Goal: Transaction & Acquisition: Obtain resource

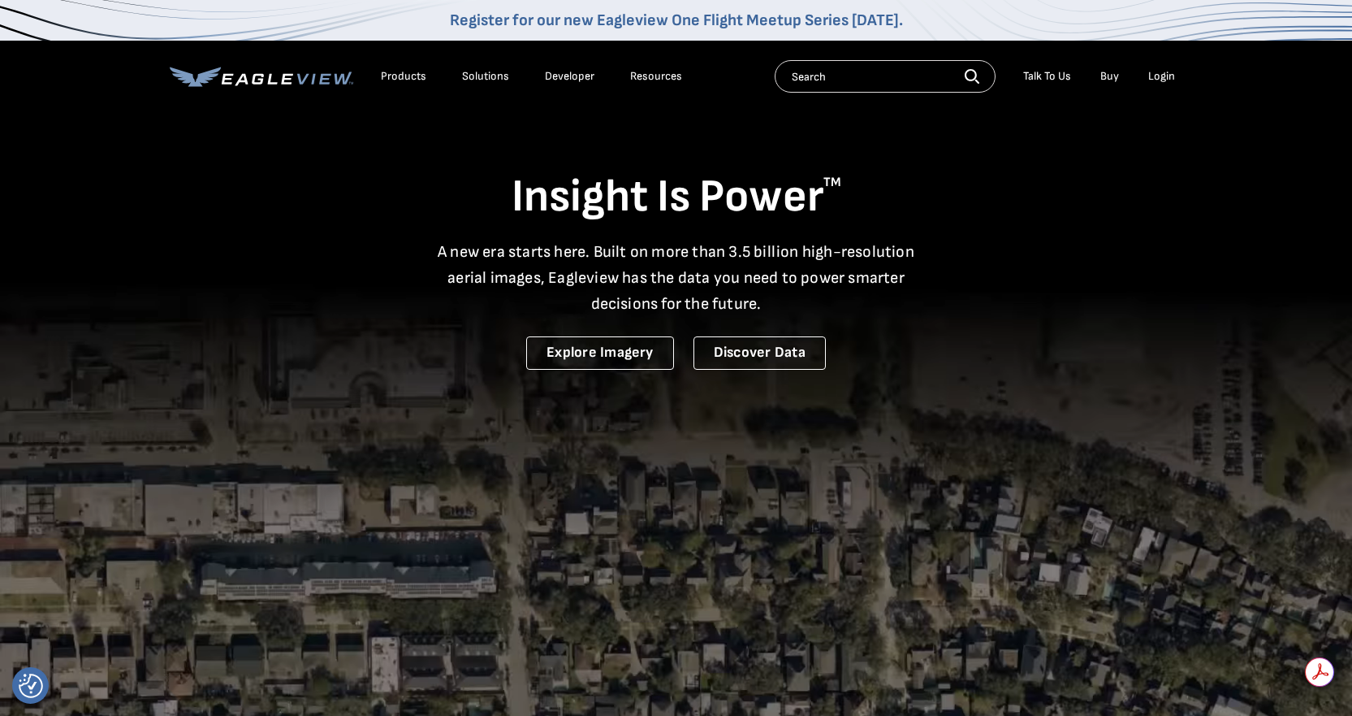
click at [1155, 75] on div "Login" at bounding box center [1162, 76] width 27 height 15
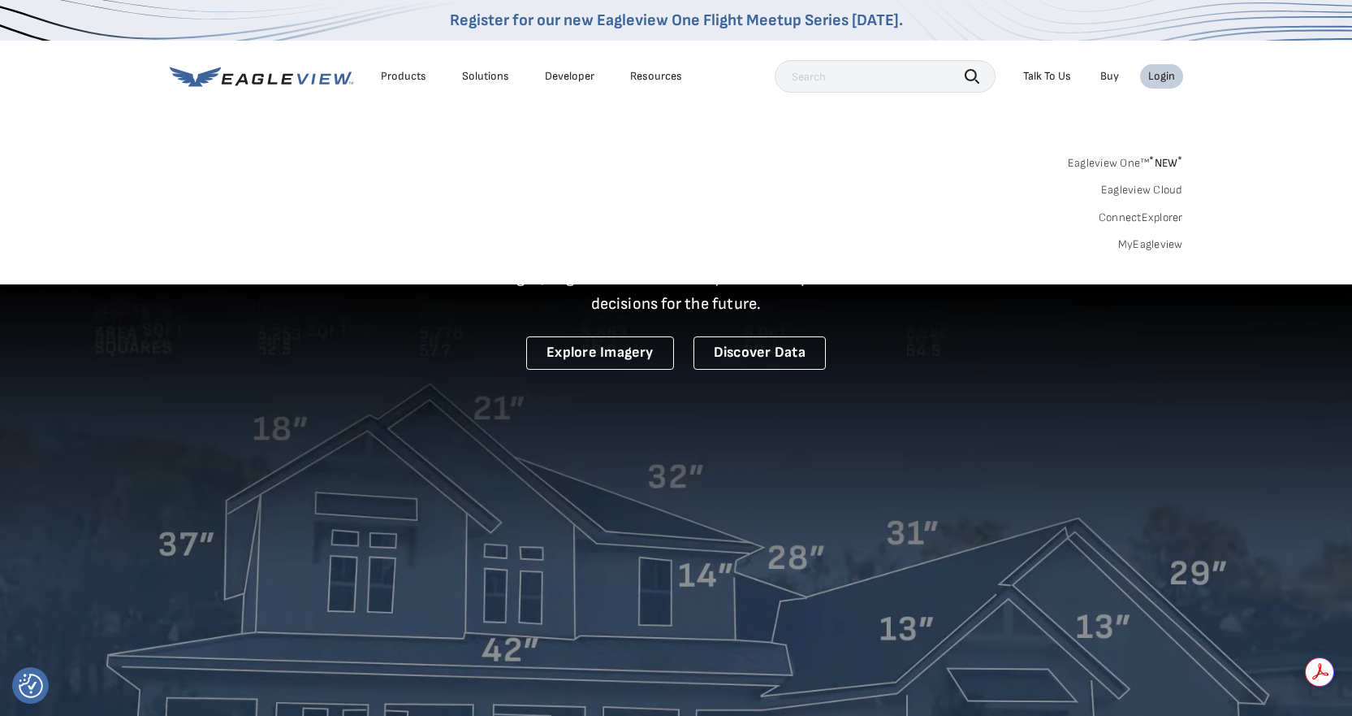
click at [1133, 245] on link "MyEagleview" at bounding box center [1151, 244] width 65 height 15
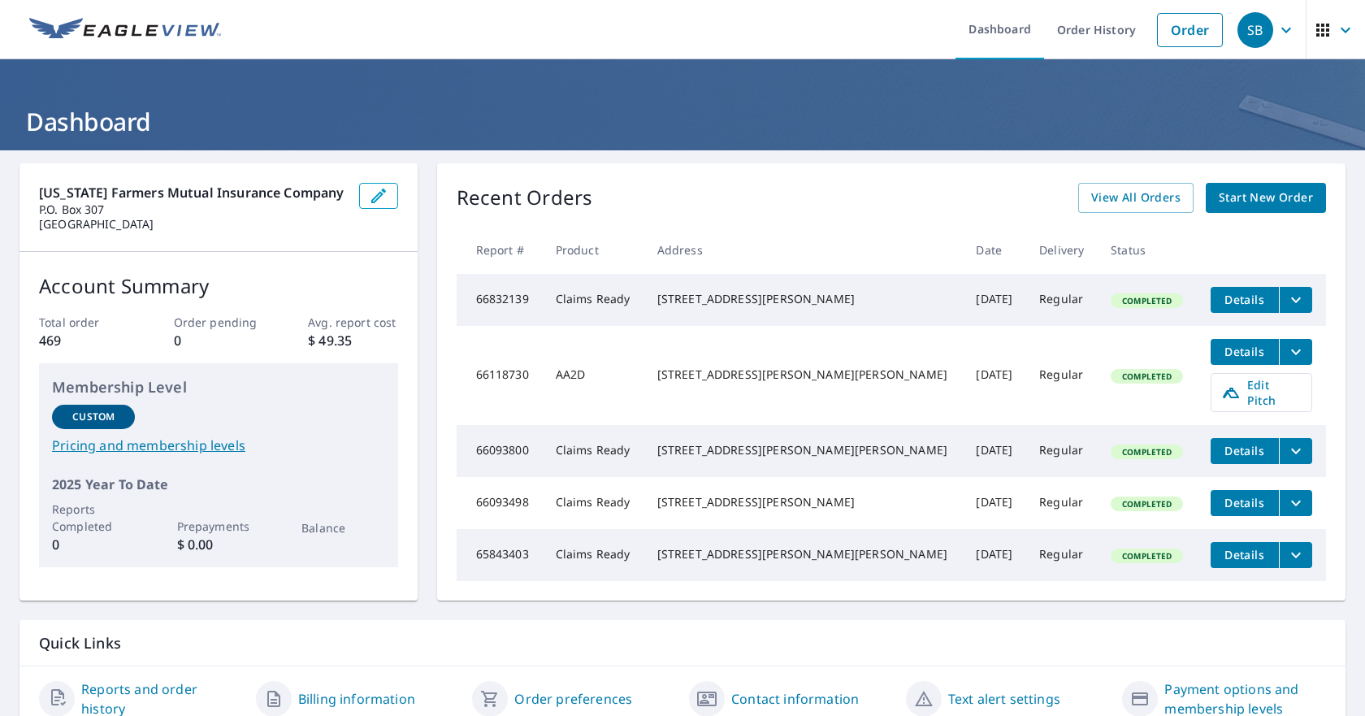
drag, startPoint x: 1181, startPoint y: 28, endPoint x: 1168, endPoint y: 49, distance: 24.1
click at [1181, 28] on link "Order" at bounding box center [1190, 30] width 66 height 34
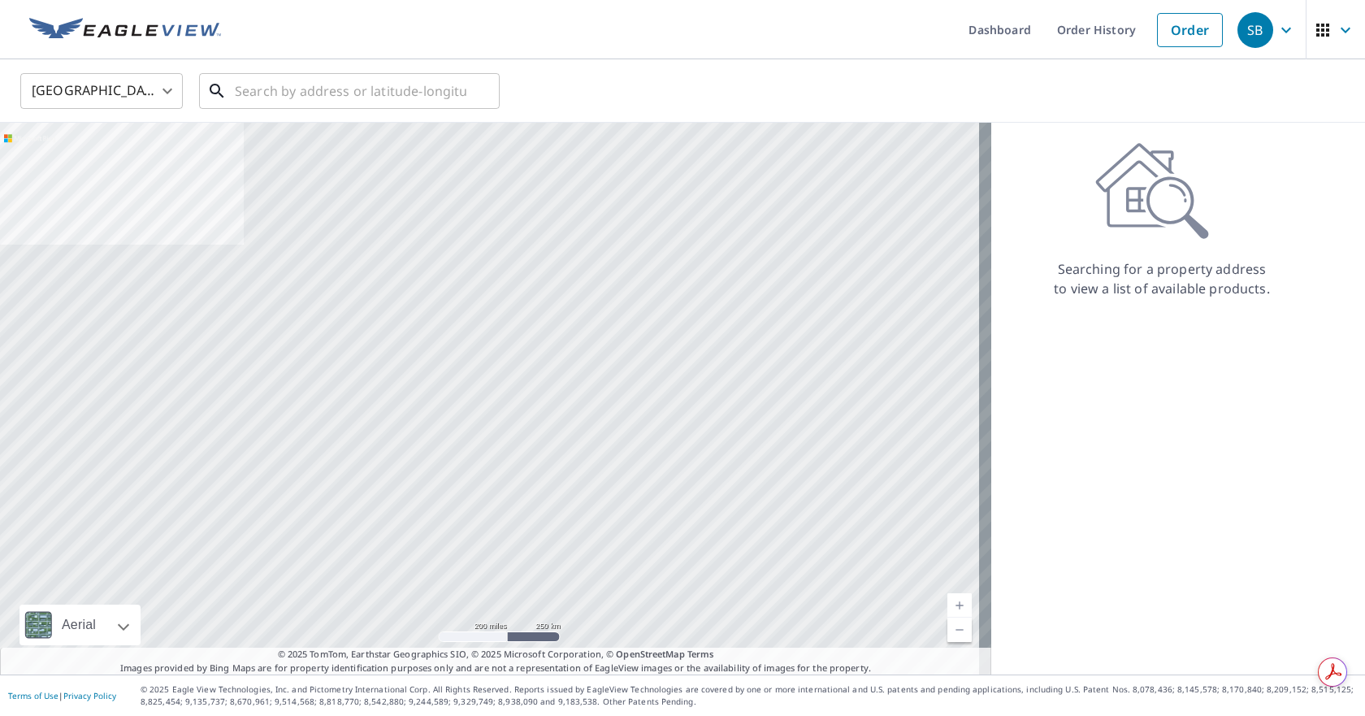
click at [361, 93] on input "text" at bounding box center [351, 90] width 232 height 45
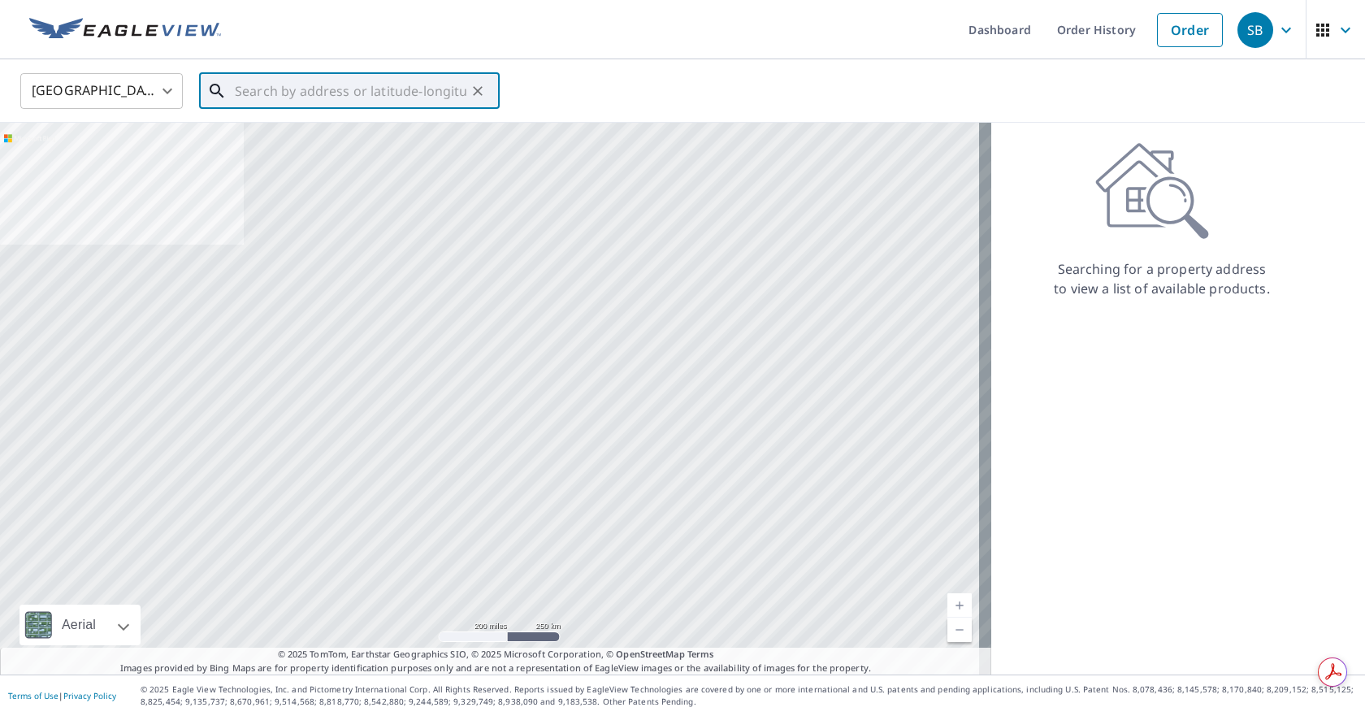
paste input "227 VERNON ST, ATOKA, TN 38004"
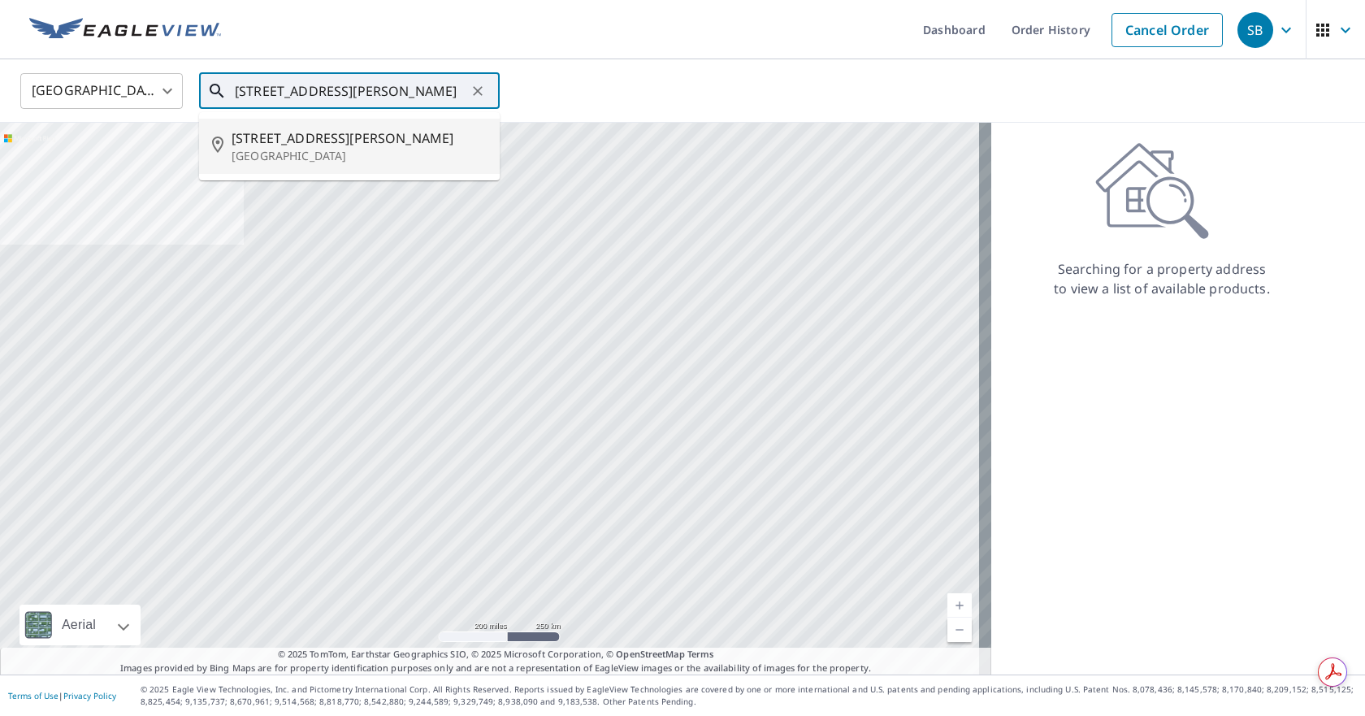
click at [323, 145] on span "227 Vernon St" at bounding box center [359, 137] width 255 height 19
type input "227 Vernon St Atoka, TN 38004"
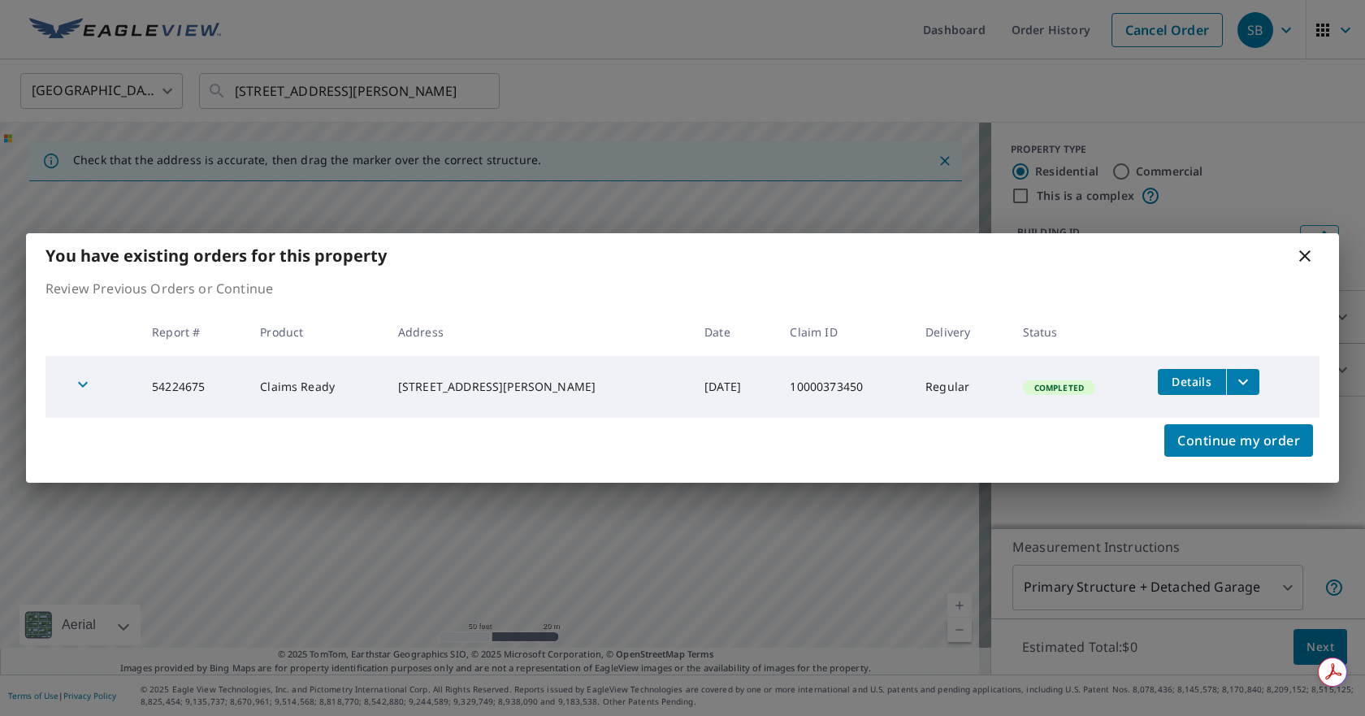
click at [1233, 387] on icon "filesDropdownBtn-54224675" at bounding box center [1242, 381] width 19 height 19
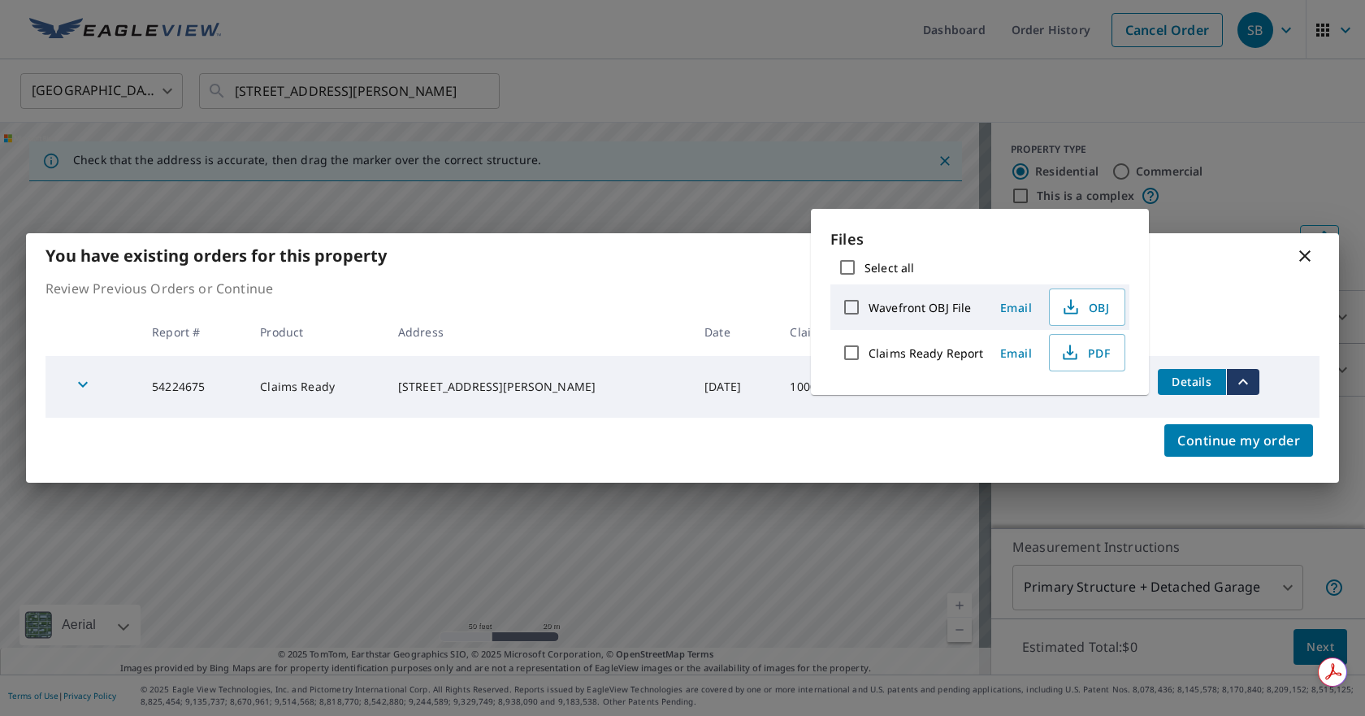
click at [1068, 351] on icon "button" at bounding box center [1069, 352] width 19 height 19
